Goal: Check status: Check status

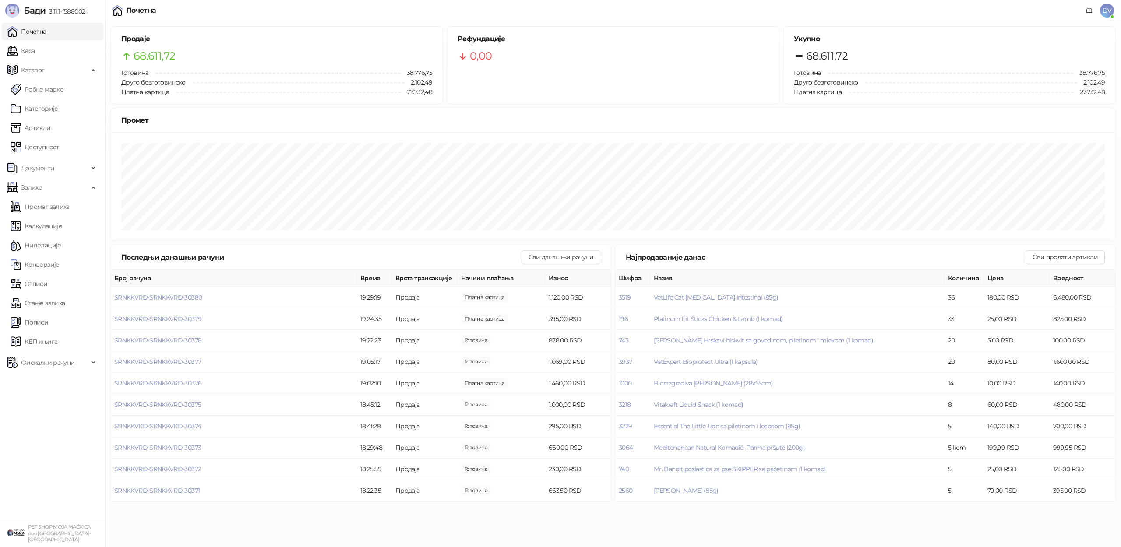
drag, startPoint x: 40, startPoint y: 55, endPoint x: 60, endPoint y: 29, distance: 32.5
click at [35, 55] on link "Каса" at bounding box center [21, 51] width 28 height 18
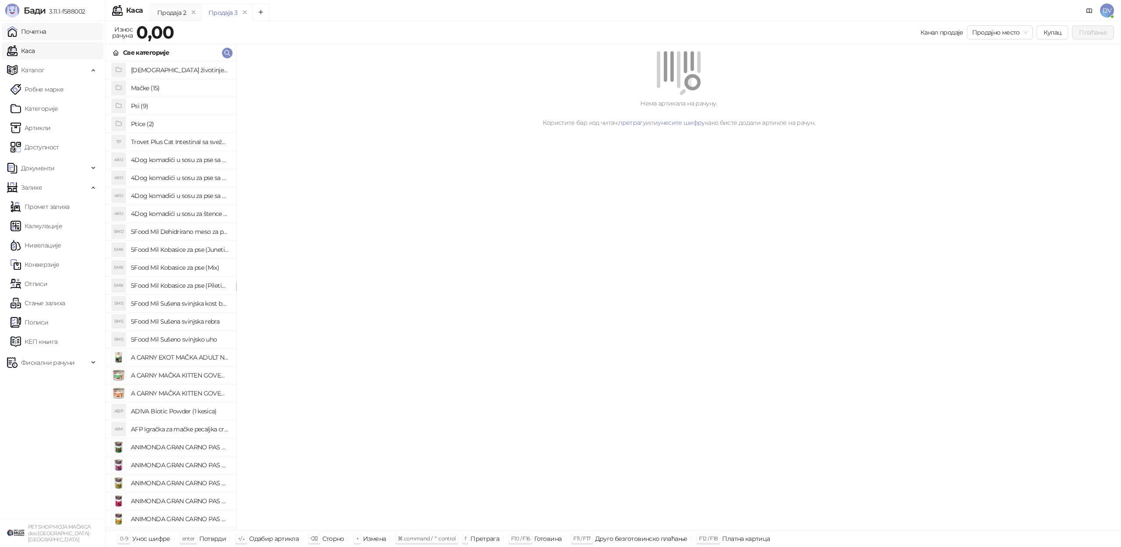
click at [46, 29] on link "Почетна" at bounding box center [26, 32] width 39 height 18
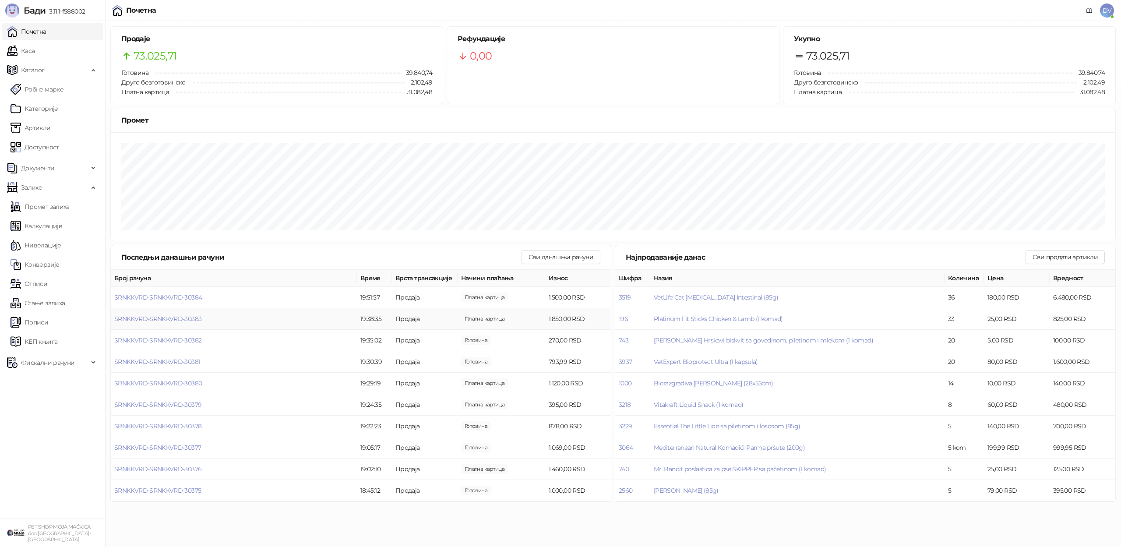
click at [177, 313] on td "SRNKKVRD-SRNKKVRD-30383" at bounding box center [234, 318] width 246 height 21
click at [183, 319] on span "SRNKKVRD-SRNKKVRD-30383" at bounding box center [157, 319] width 87 height 8
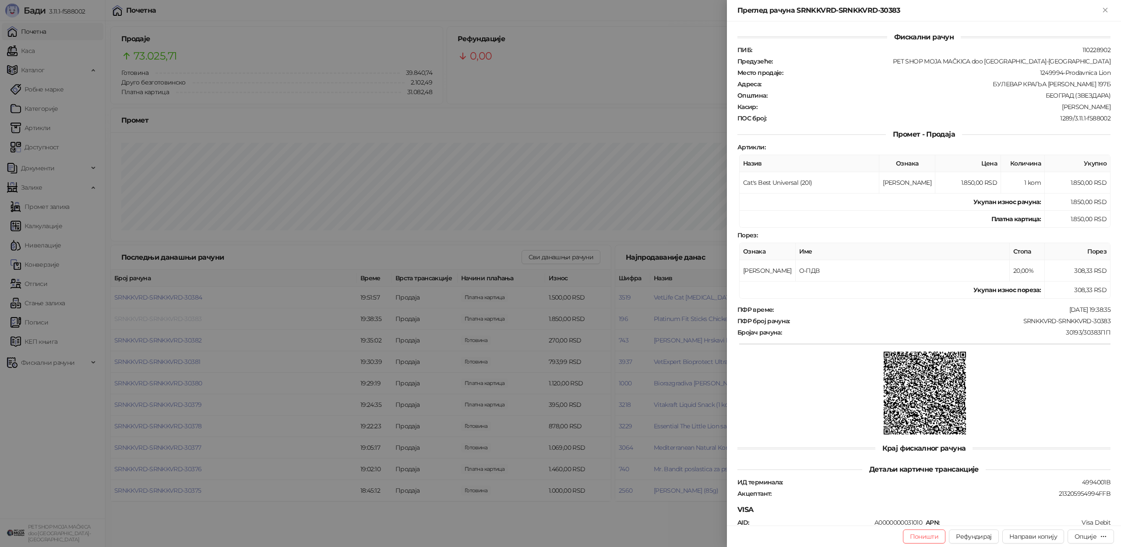
click at [183, 319] on div at bounding box center [560, 273] width 1121 height 547
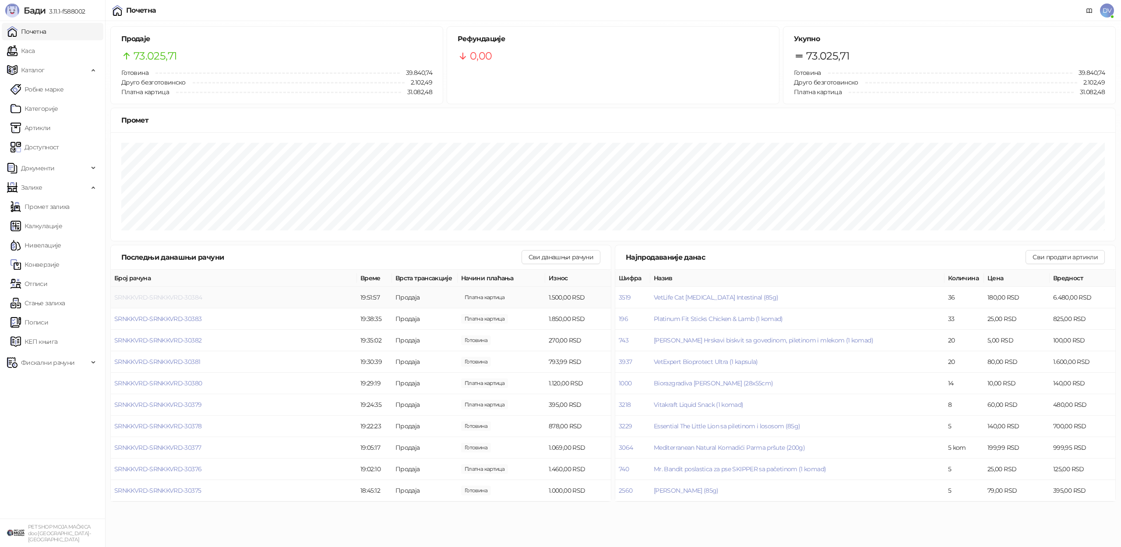
click at [190, 295] on span "SRNKKVRD-SRNKKVRD-30384" at bounding box center [158, 297] width 88 height 8
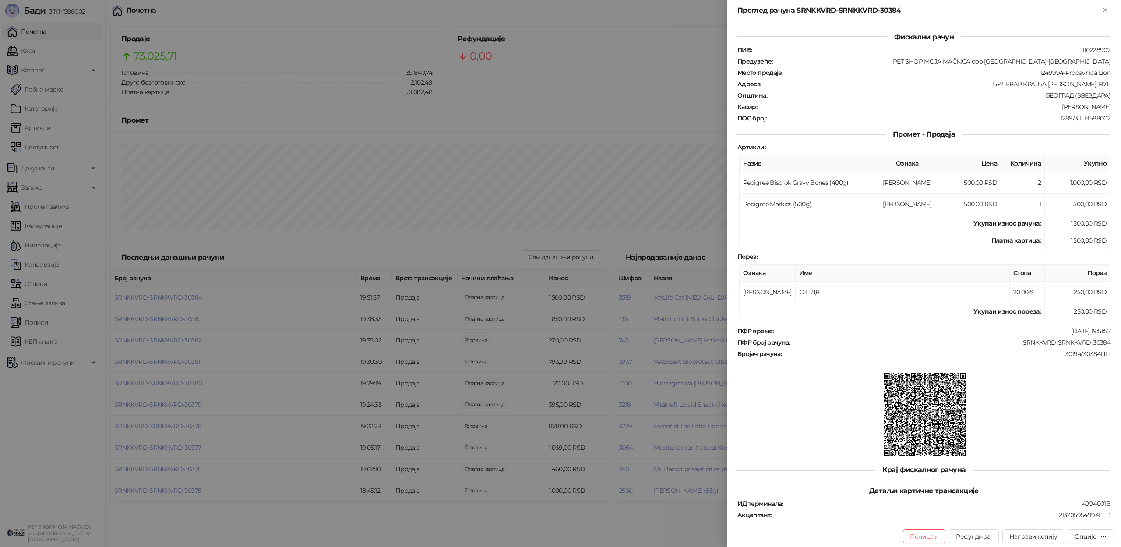
click at [214, 314] on div at bounding box center [560, 273] width 1121 height 547
